Goal: Task Accomplishment & Management: Use online tool/utility

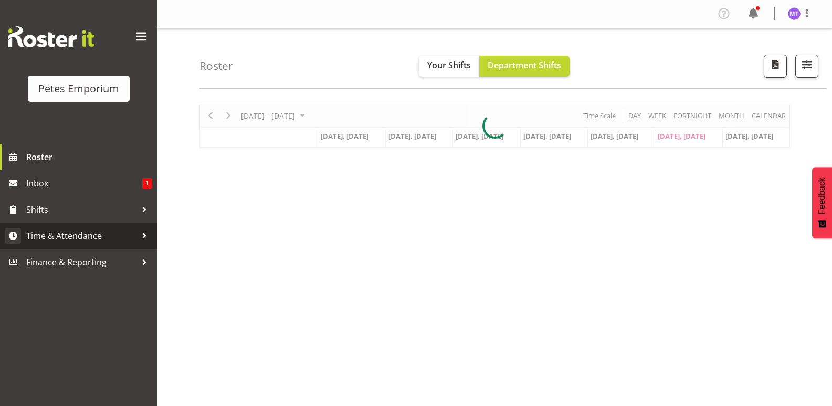
click at [95, 223] on link "Time & Attendance" at bounding box center [78, 236] width 157 height 26
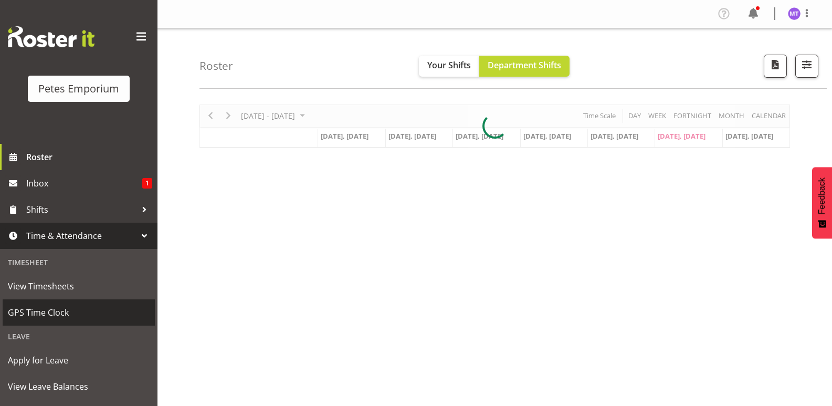
click at [40, 310] on span "GPS Time Clock" at bounding box center [79, 312] width 142 height 16
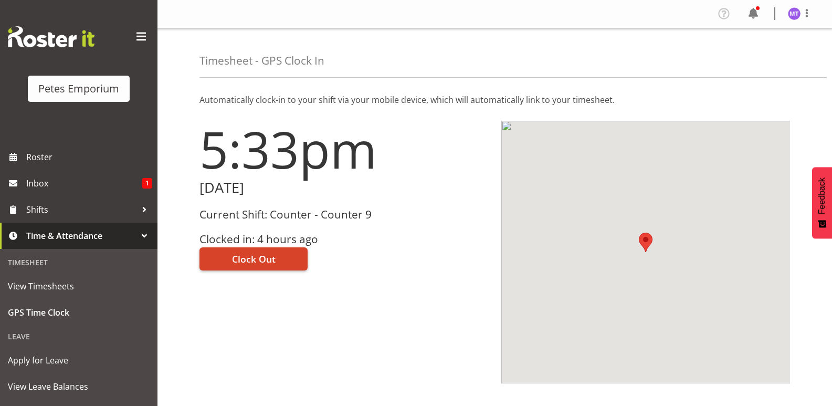
click at [278, 257] on button "Clock Out" at bounding box center [253, 258] width 108 height 23
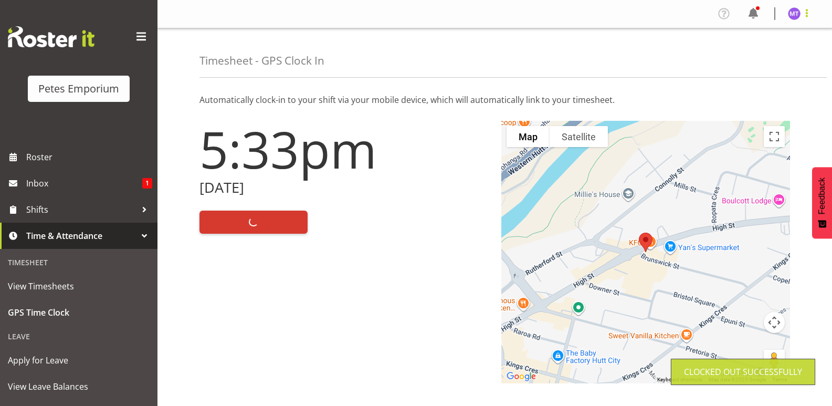
click at [803, 10] on span at bounding box center [806, 13] width 13 height 13
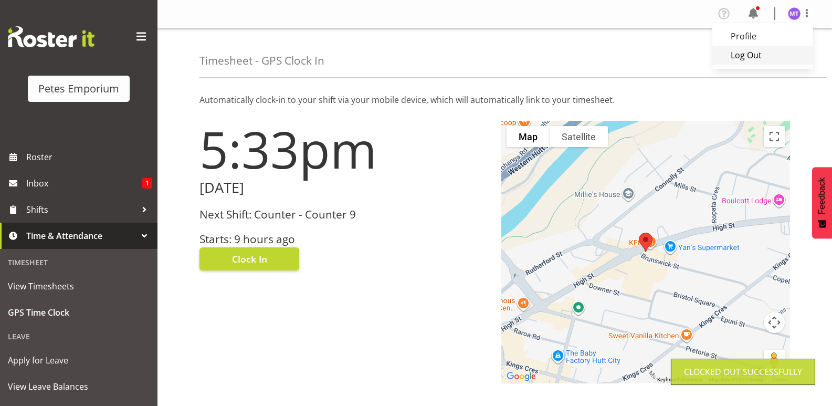
click at [770, 61] on link "Log Out" at bounding box center [762, 55] width 101 height 19
